Goal: Transaction & Acquisition: Purchase product/service

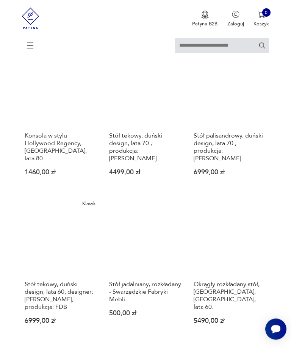
scroll to position [676, 0]
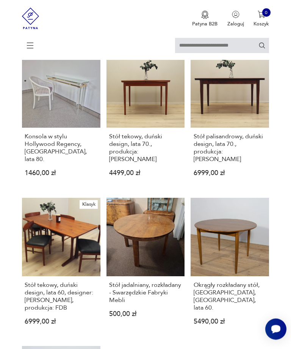
click at [166, 287] on link "Stół jadalniany, rozkładany - Swarzędzkie Fabryki Mebli 500,00 zł" at bounding box center [146, 267] width 78 height 139
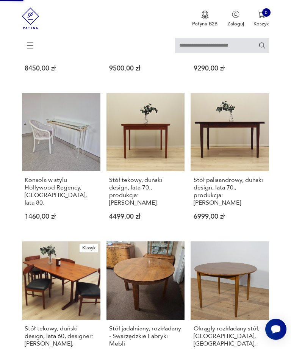
scroll to position [0, 0]
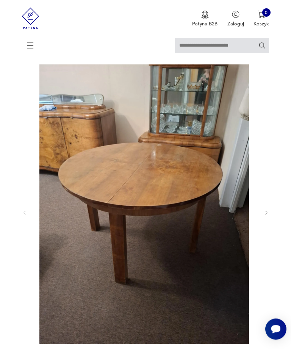
scroll to position [38, 0]
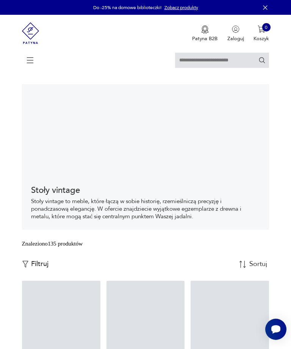
scroll to position [149, 0]
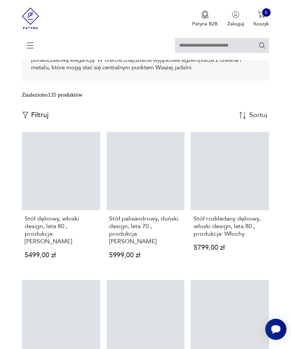
scroll to position [122, 0]
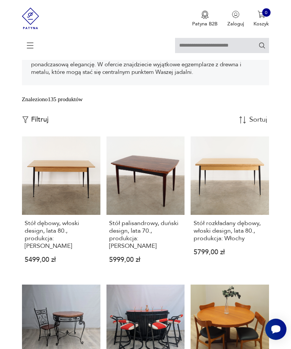
scroll to position [149, 0]
